Goal: Task Accomplishment & Management: Manage account settings

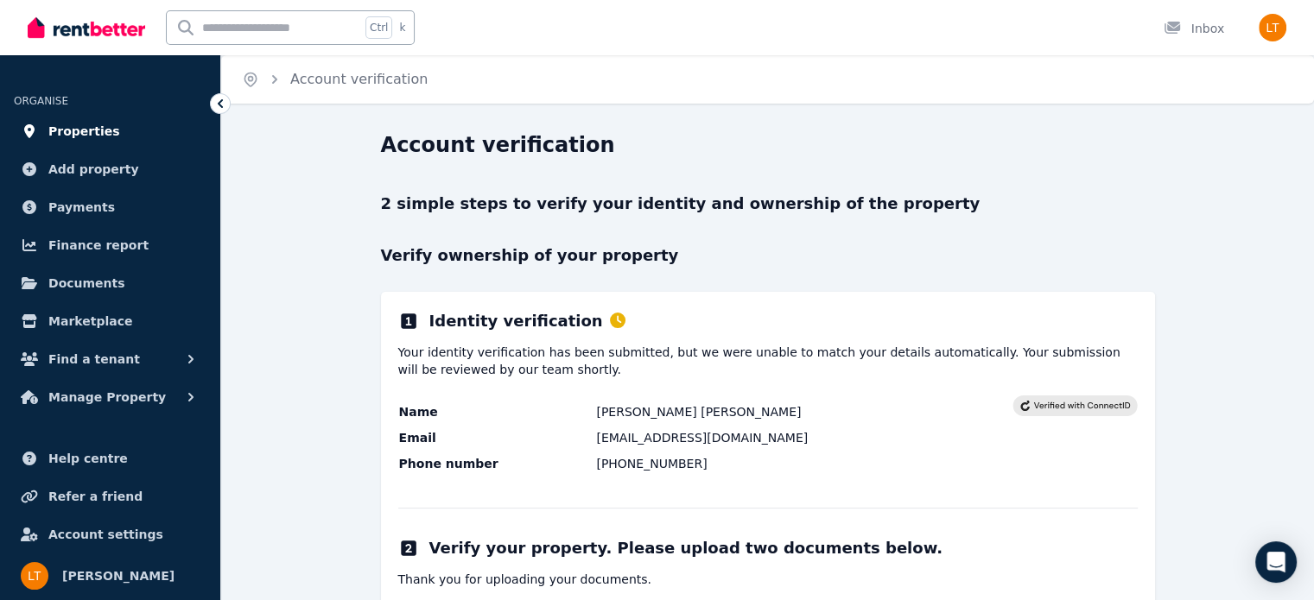
click at [67, 130] on span "Properties" at bounding box center [84, 131] width 72 height 21
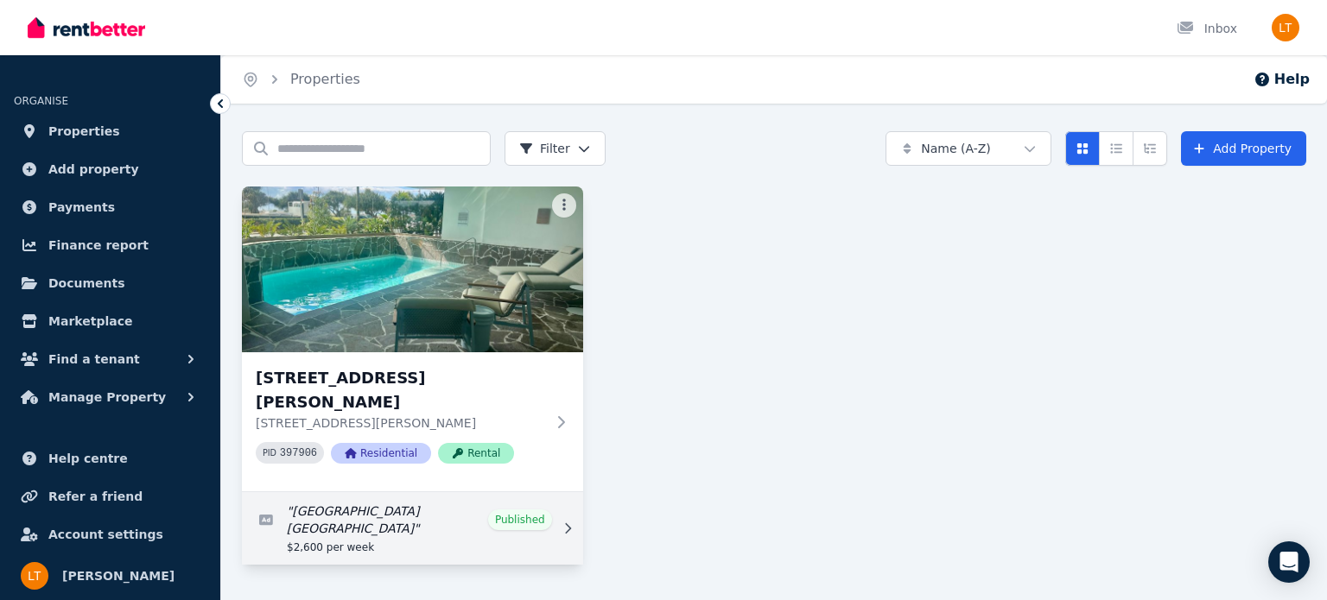
click at [568, 523] on icon at bounding box center [568, 528] width 6 height 10
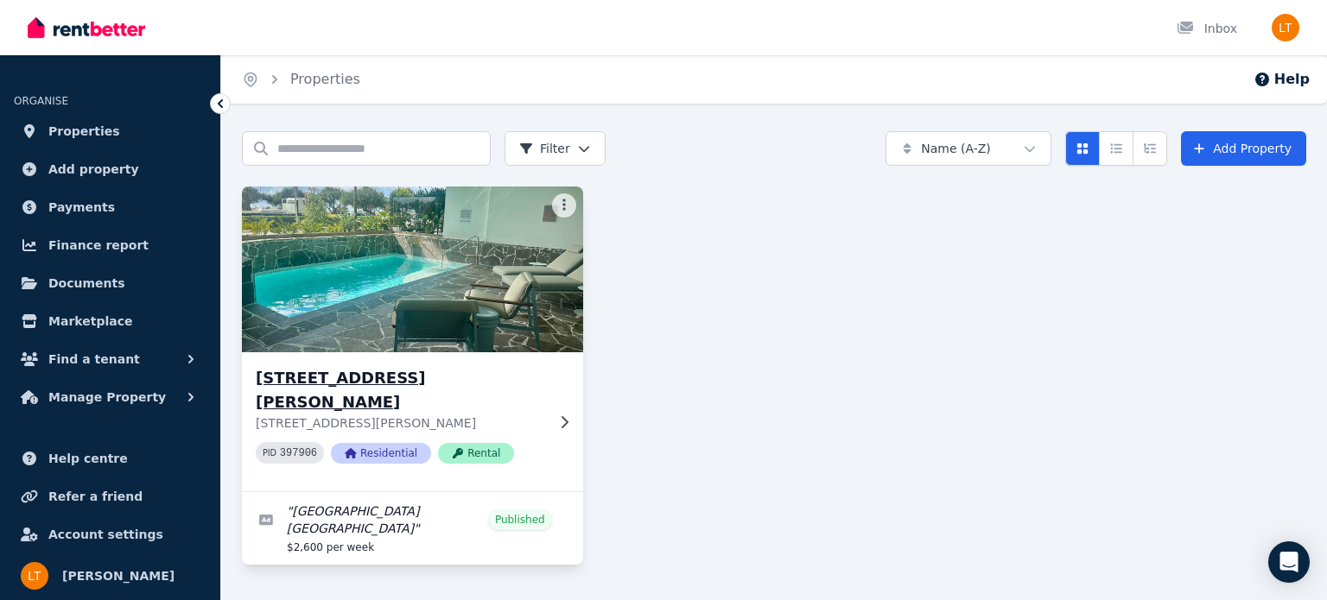
click at [435, 376] on h3 "[STREET_ADDRESS][PERSON_NAME]" at bounding box center [400, 390] width 289 height 48
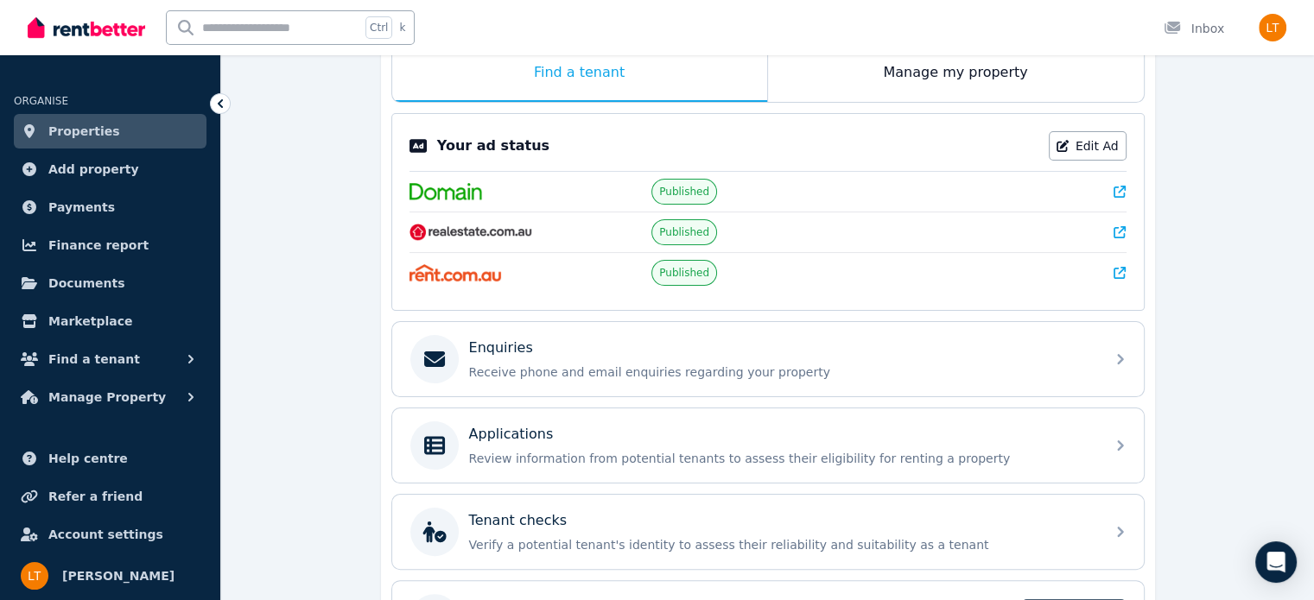
scroll to position [297, 0]
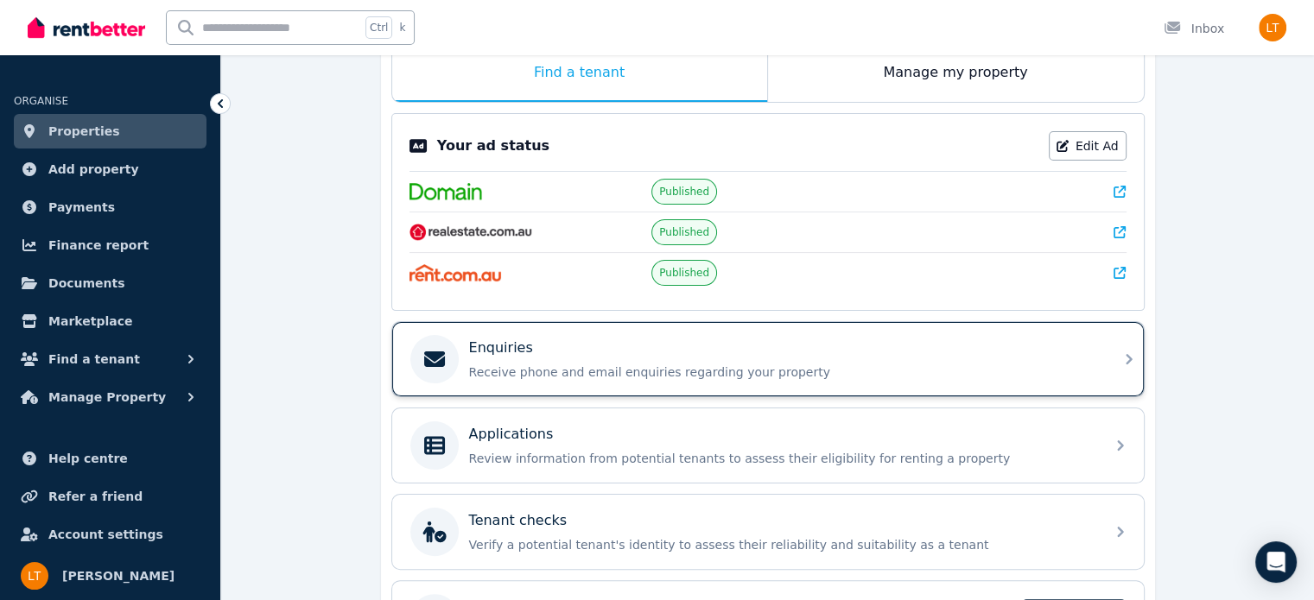
click at [1119, 353] on icon at bounding box center [1129, 359] width 21 height 21
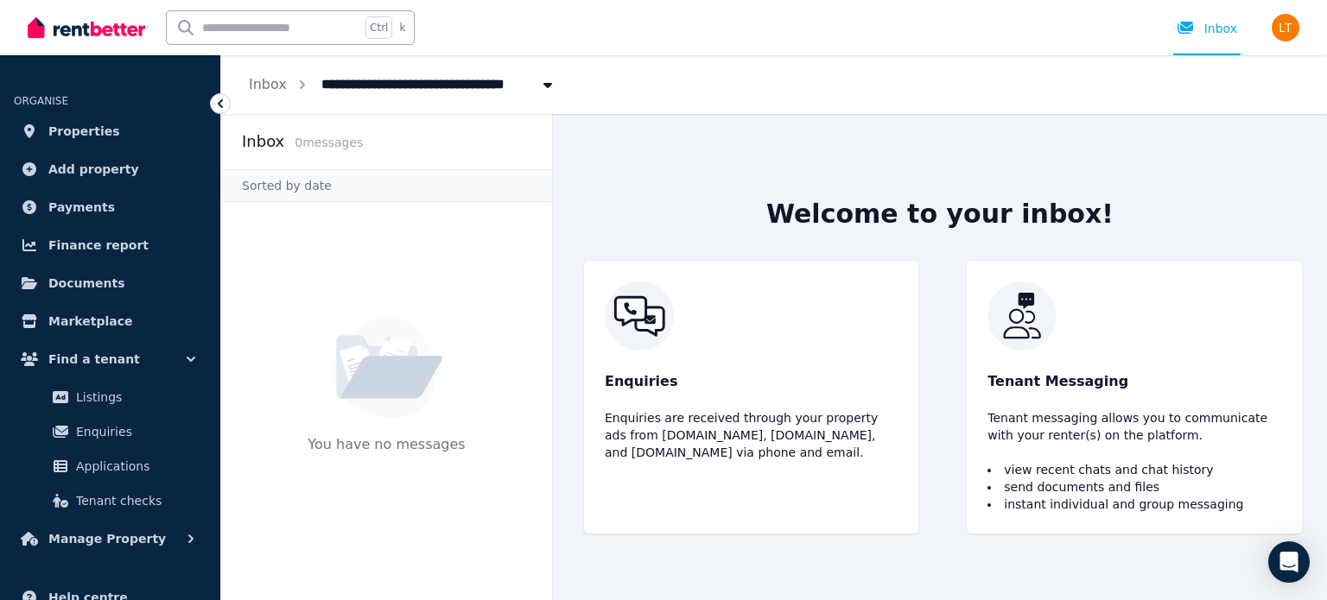
click at [213, 101] on icon at bounding box center [220, 103] width 17 height 17
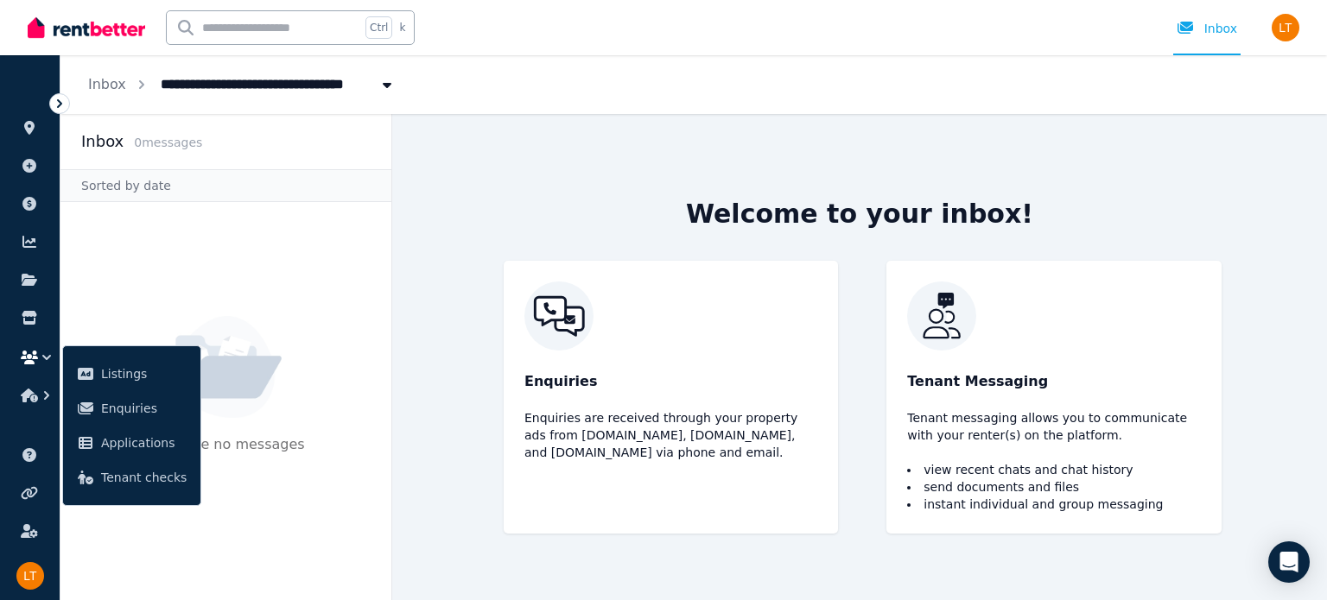
click at [359, 84] on span "[STREET_ADDRESS][PERSON_NAME]" at bounding box center [293, 83] width 286 height 28
type input "**********"
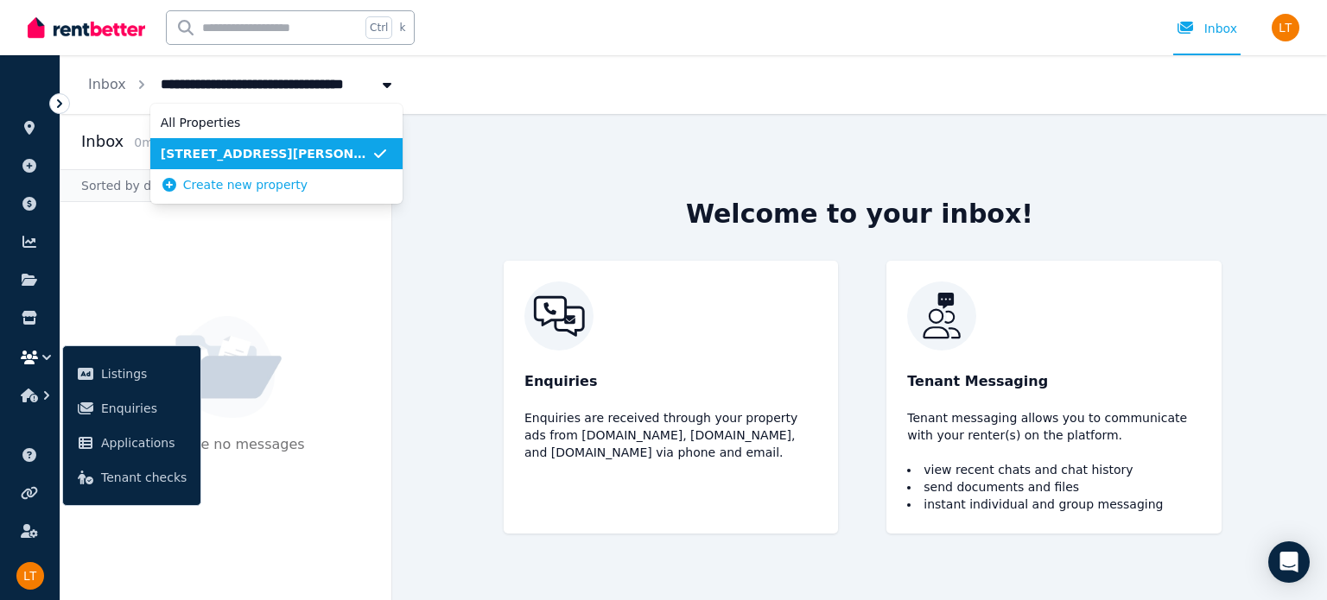
click at [351, 153] on span "[STREET_ADDRESS][PERSON_NAME]" at bounding box center [266, 153] width 211 height 17
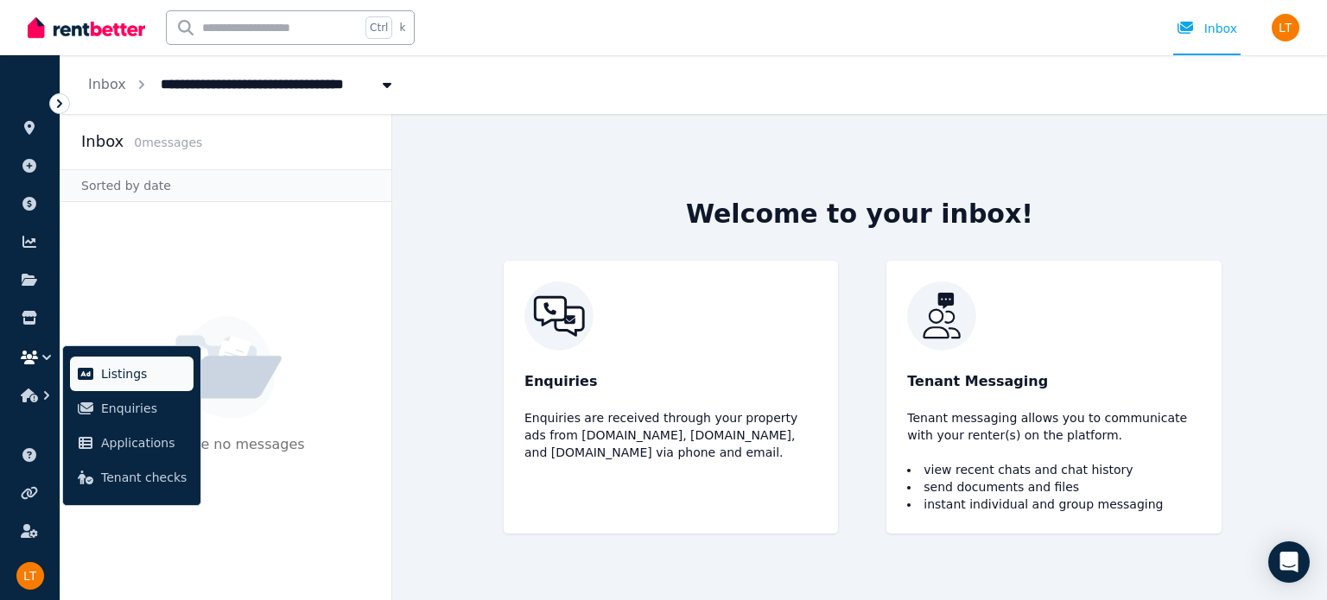
click at [128, 376] on span "Listings" at bounding box center [144, 374] width 86 height 21
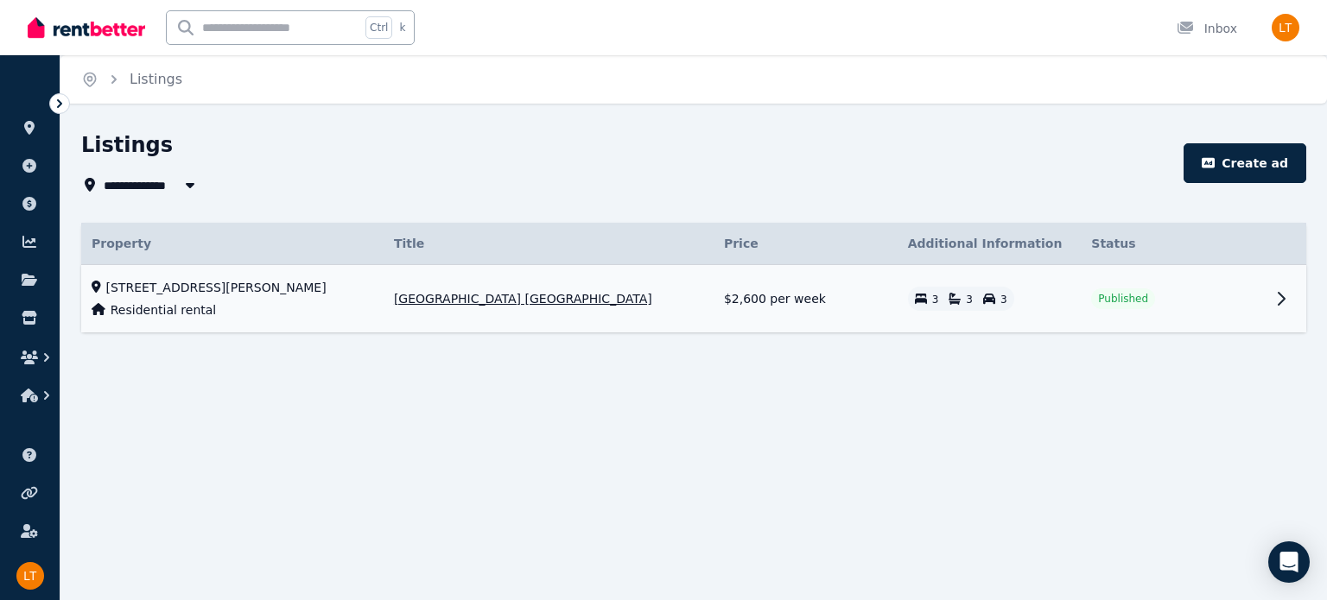
click at [579, 301] on span "[GEOGRAPHIC_DATA] [GEOGRAPHIC_DATA]" at bounding box center [523, 298] width 258 height 17
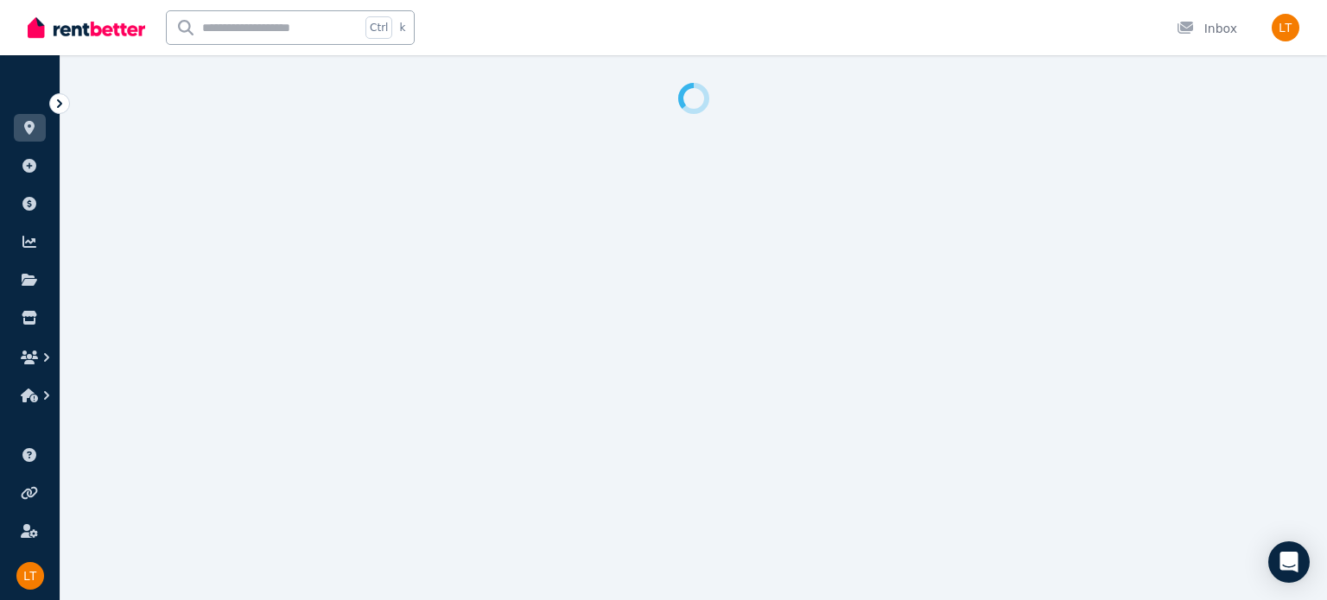
select select "**********"
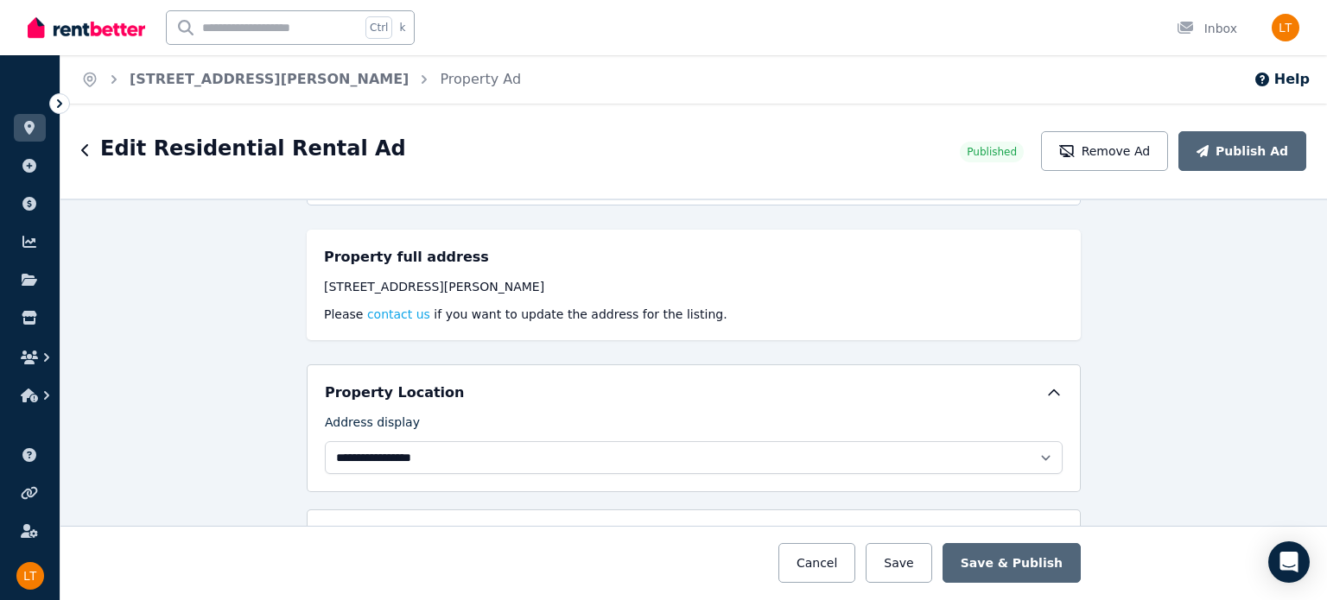
scroll to position [220, 0]
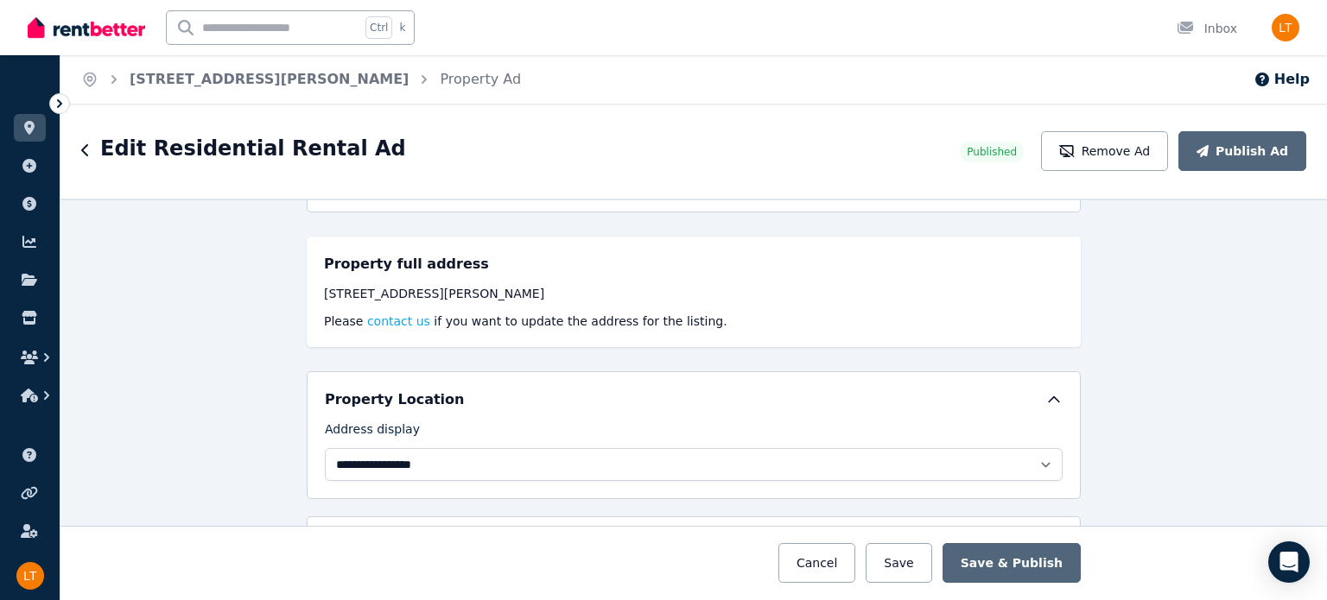
click at [513, 292] on div "[STREET_ADDRESS][PERSON_NAME]" at bounding box center [693, 293] width 739 height 17
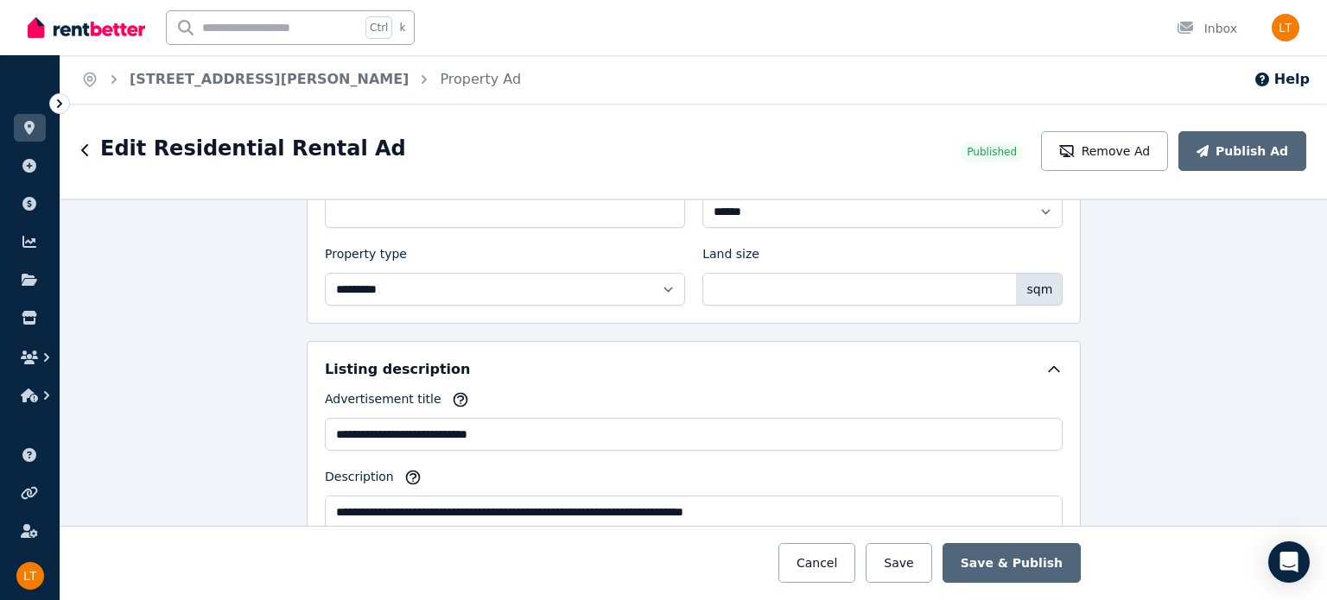
scroll to position [848, 0]
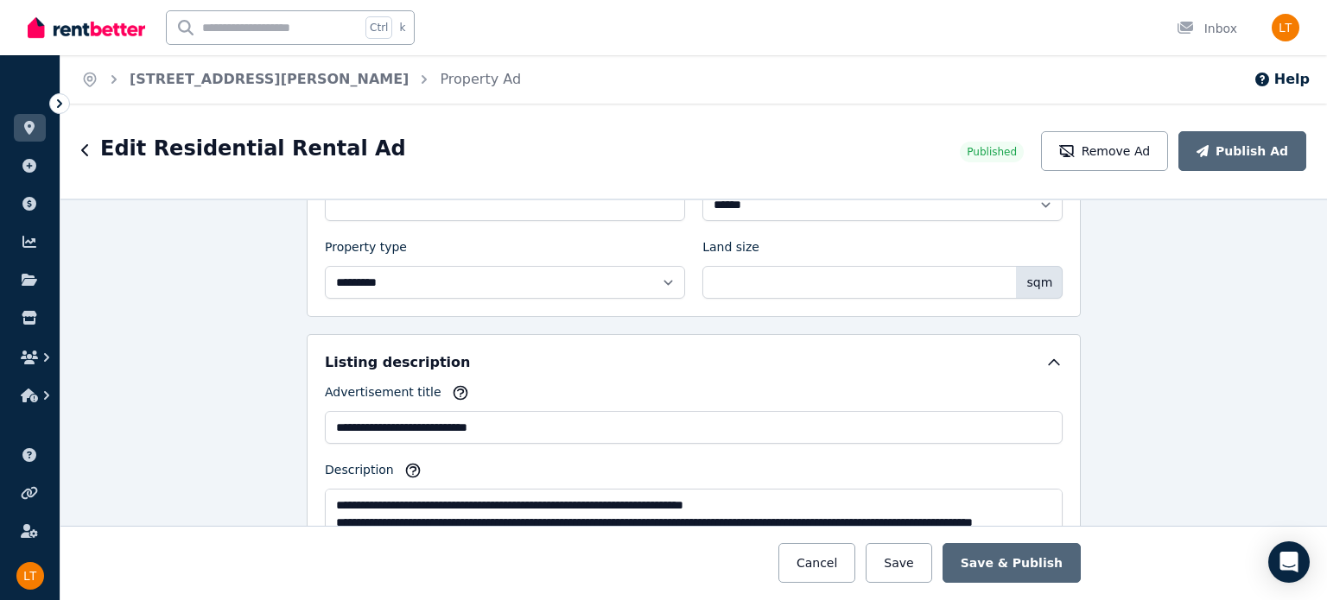
click at [452, 388] on icon "button" at bounding box center [460, 392] width 17 height 17
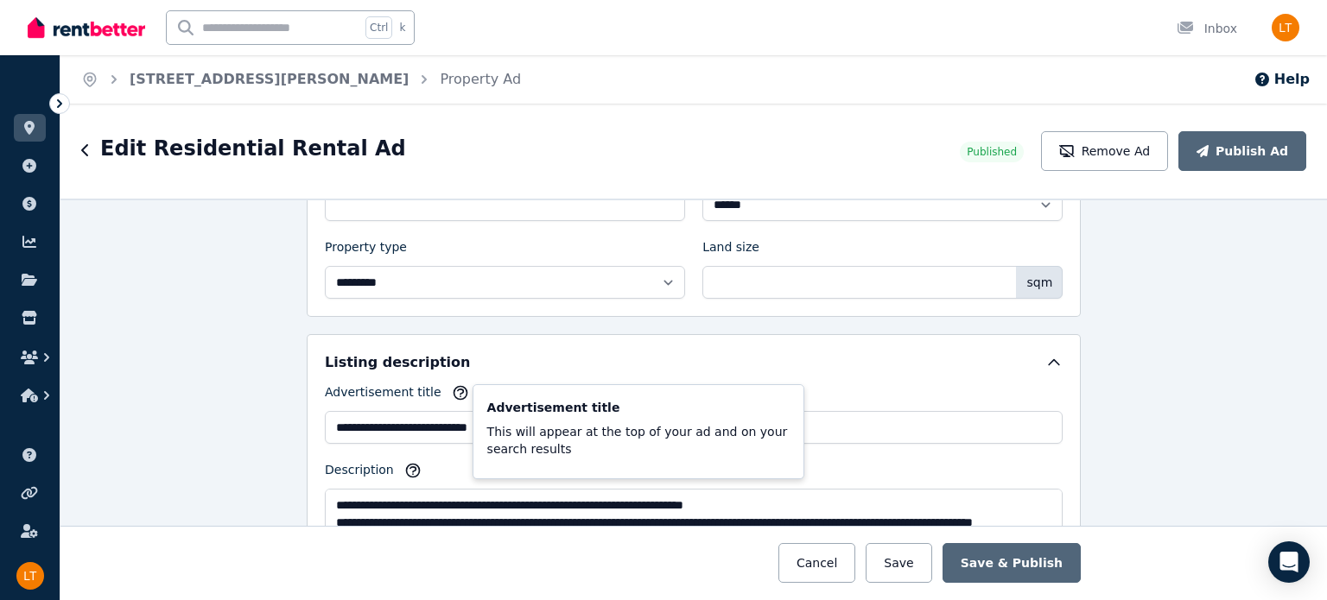
click at [452, 397] on div "Advertisement title This will appear at the top of your ad and on your search r…" at bounding box center [460, 395] width 17 height 23
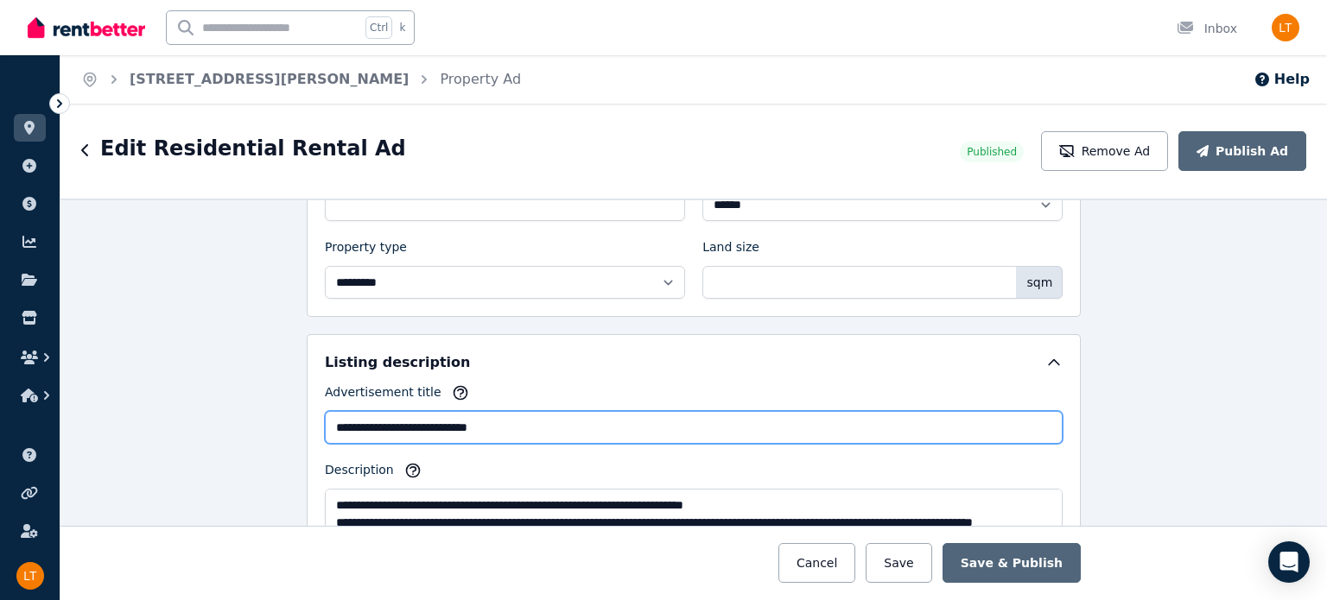
click at [518, 424] on input "**********" at bounding box center [694, 427] width 738 height 33
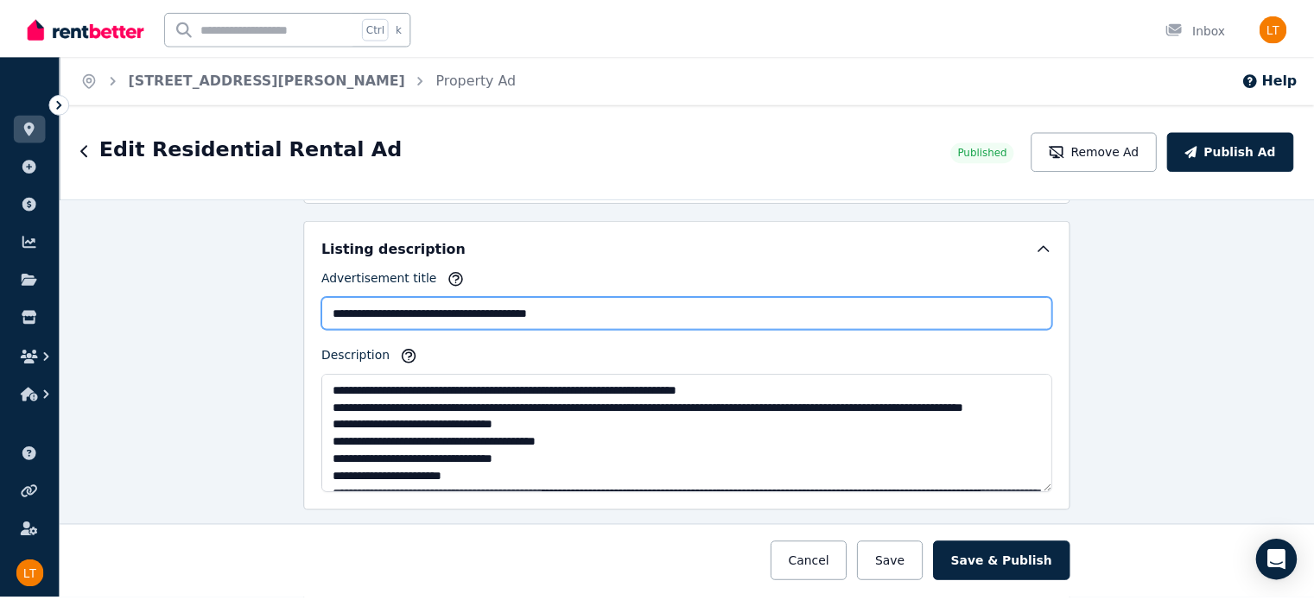
scroll to position [968, 0]
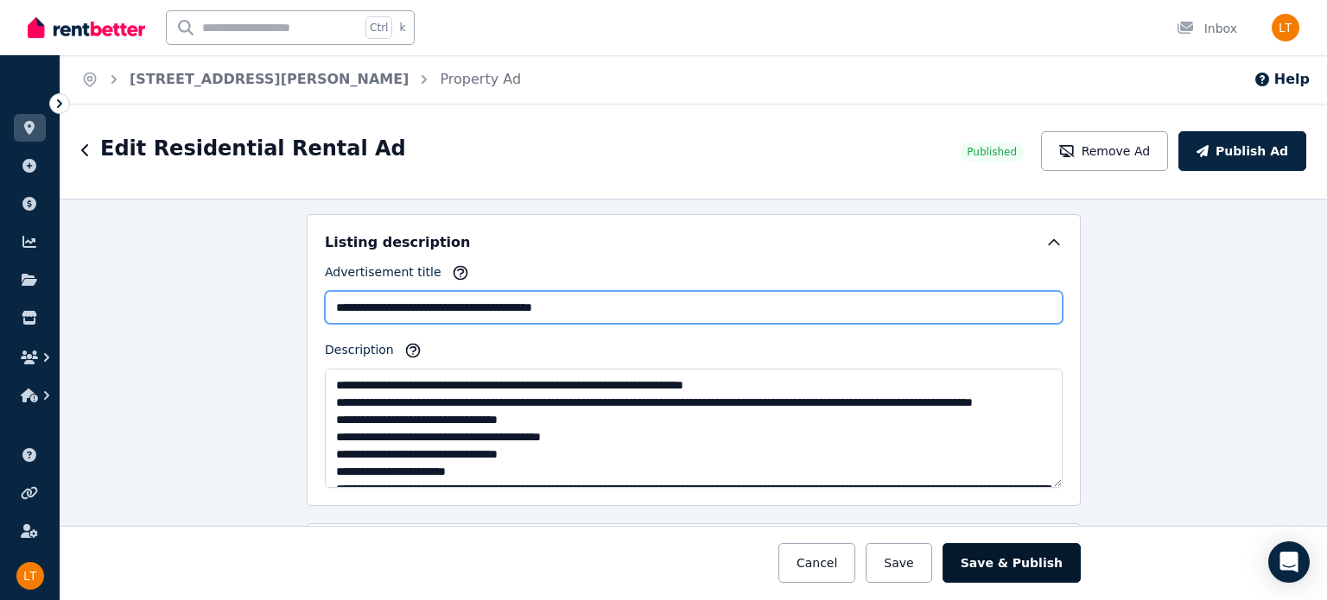
type input "**********"
click at [1019, 567] on button "Save & Publish" at bounding box center [1011, 563] width 138 height 40
